Goal: Navigation & Orientation: Understand site structure

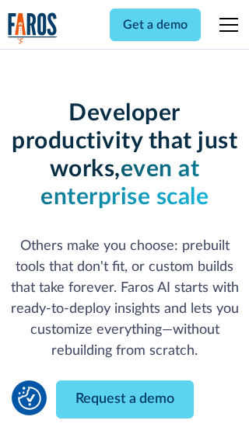
scroll to position [186, 0]
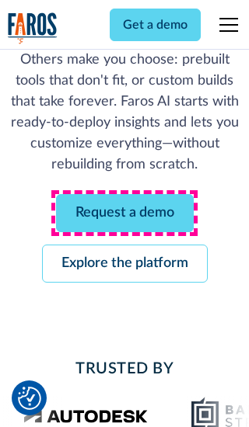
click at [124, 213] on link "Request a demo" at bounding box center [124, 213] width 137 height 38
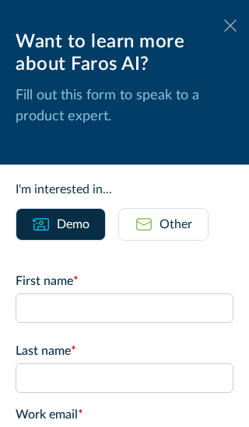
click at [230, 26] on icon at bounding box center [230, 25] width 12 height 12
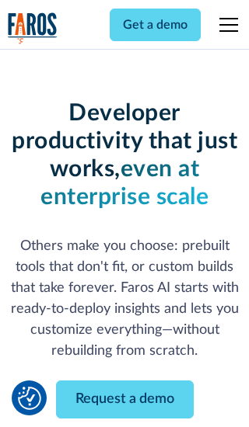
scroll to position [237, 0]
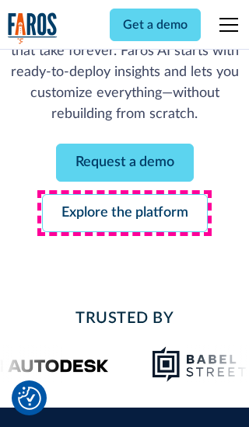
click at [124, 213] on link "Explore the platform" at bounding box center [124, 213] width 165 height 38
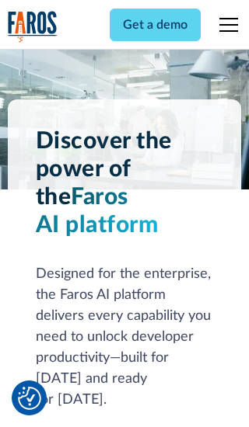
scroll to position [11665, 0]
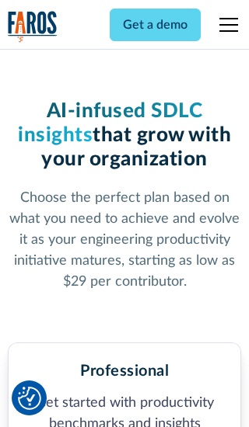
scroll to position [2407, 0]
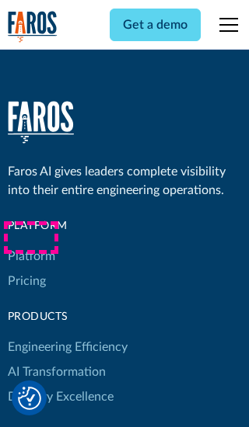
click at [30, 244] on link "Platform" at bounding box center [31, 256] width 47 height 25
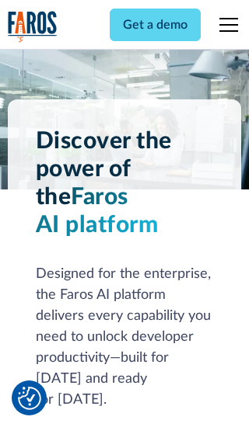
scroll to position [12164, 0]
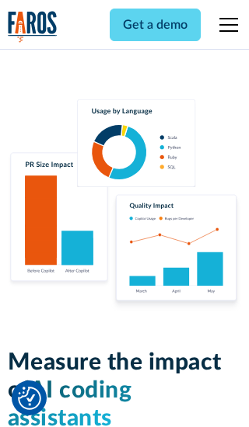
scroll to position [9600, 0]
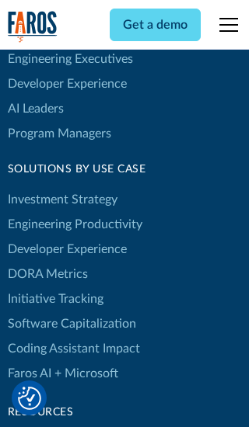
click at [47, 262] on link "DORA Metrics" at bounding box center [48, 274] width 80 height 25
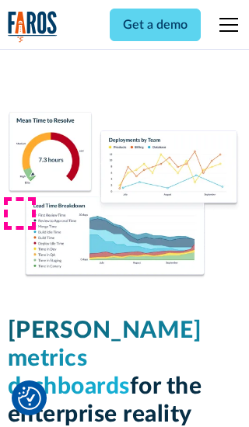
scroll to position [6800, 0]
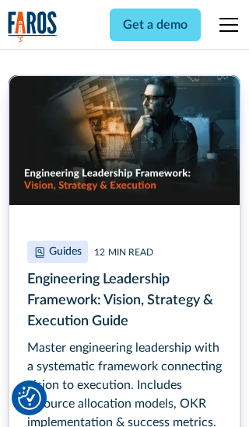
scroll to position [7024, 0]
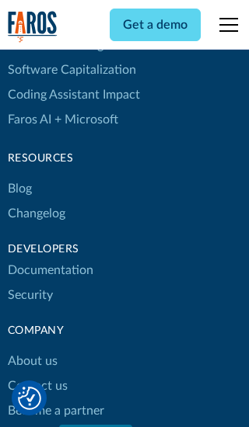
click at [36, 214] on link "Changelog" at bounding box center [36, 213] width 57 height 25
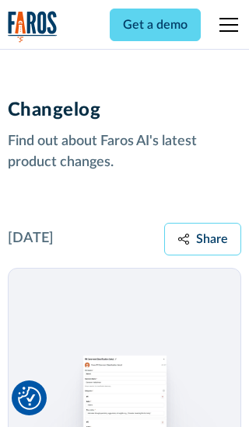
scroll to position [18758, 0]
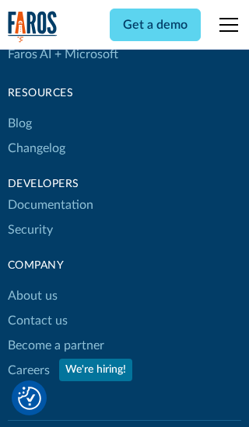
click at [32, 283] on link "About us" at bounding box center [33, 295] width 50 height 25
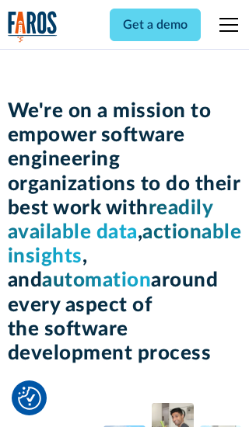
scroll to position [5355, 0]
